Goal: Information Seeking & Learning: Learn about a topic

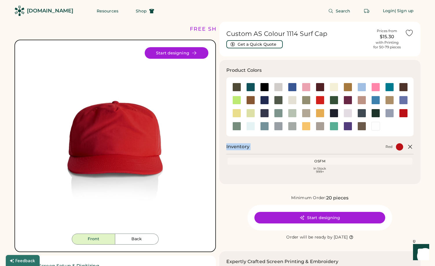
drag, startPoint x: 225, startPoint y: 148, endPoint x: 256, endPoint y: 148, distance: 30.9
click at [256, 148] on div "Product Colors Inventory Red OSFM Loading Inventory In Stock 999+" at bounding box center [319, 122] width 201 height 124
click at [136, 11] on span "Shop" at bounding box center [141, 11] width 11 height 4
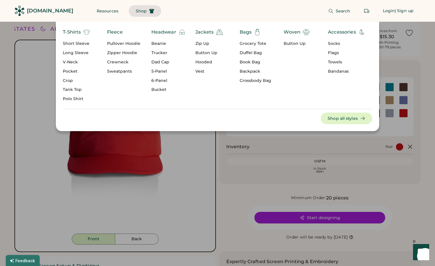
click at [54, 5] on div "[DOMAIN_NAME]" at bounding box center [50, 10] width 46 height 13
click at [52, 7] on div "[DOMAIN_NAME]" at bounding box center [50, 10] width 46 height 7
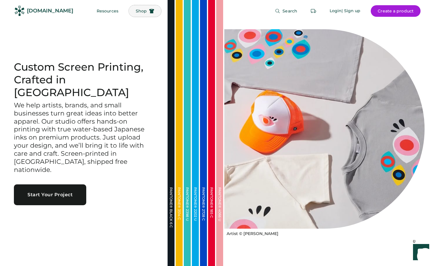
click at [136, 13] on button "Shop" at bounding box center [145, 11] width 32 height 12
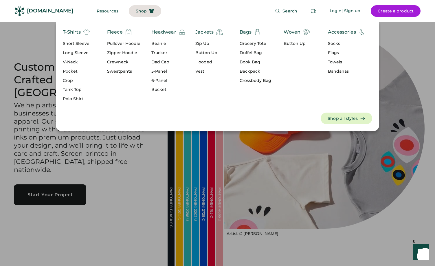
click at [112, 42] on div "Pullover Hoodie" at bounding box center [123, 44] width 33 height 6
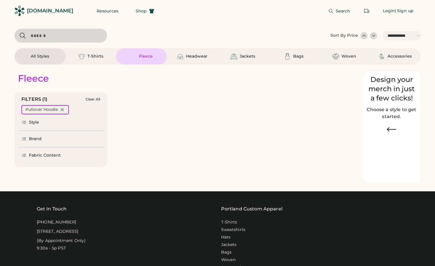
select select "*****"
select select "*"
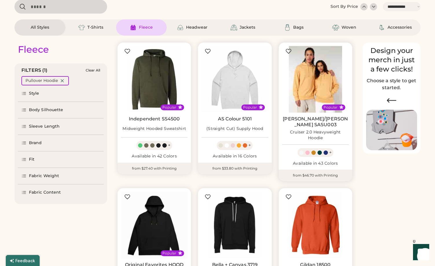
select select "*****"
select select "*"
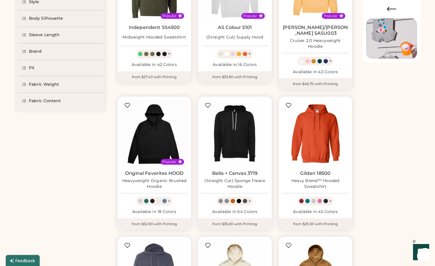
scroll to position [115, 0]
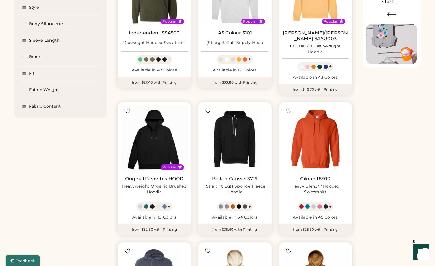
click at [274, 42] on div "Popular AS Colour 5101 (Straight Cut) Supply Hood + Available in 16 Colors from…" at bounding box center [234, 24] width 80 height 145
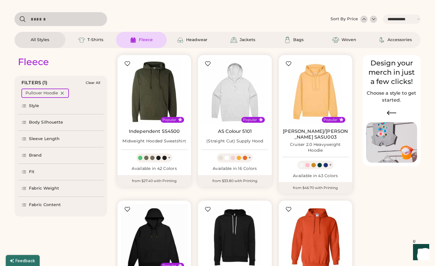
scroll to position [4, 0]
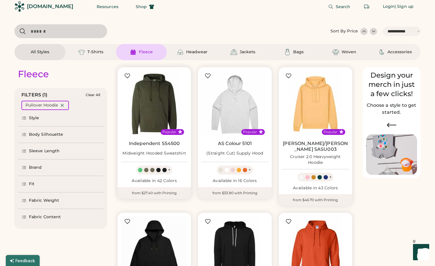
click at [165, 170] on div at bounding box center [164, 170] width 4 height 4
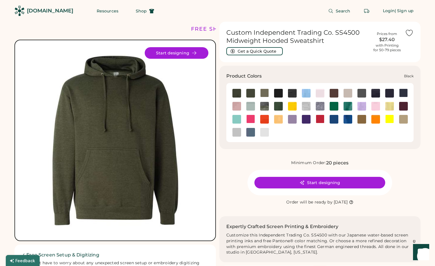
click at [281, 91] on img at bounding box center [278, 93] width 9 height 9
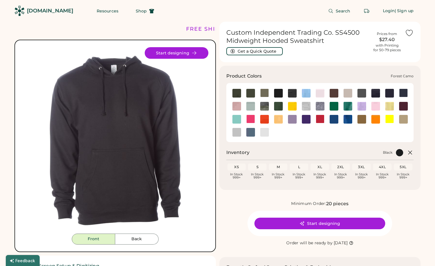
click at [265, 104] on img at bounding box center [264, 106] width 9 height 9
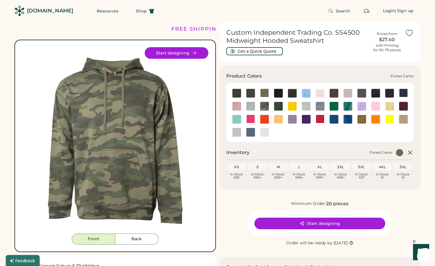
click at [265, 104] on img at bounding box center [264, 106] width 9 height 9
click at [318, 104] on img at bounding box center [319, 106] width 9 height 9
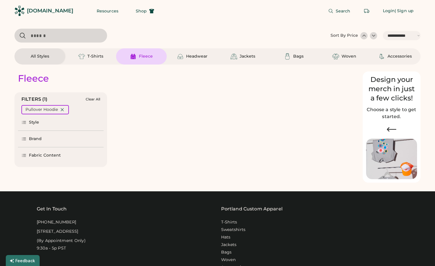
select select "*****"
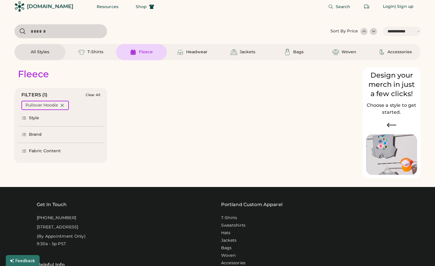
scroll to position [4, 0]
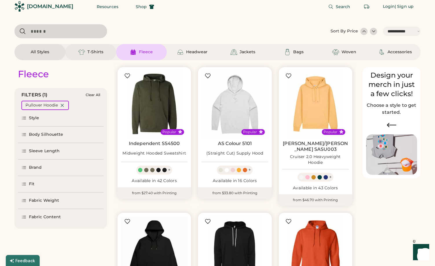
click at [96, 53] on div "T-Shirts" at bounding box center [95, 52] width 16 height 6
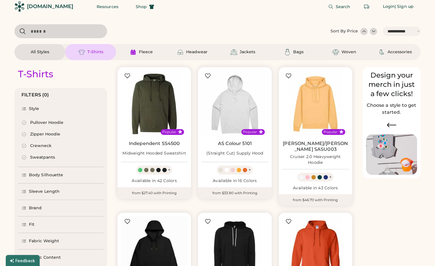
select select "*"
